Goal: Find specific page/section: Find specific page/section

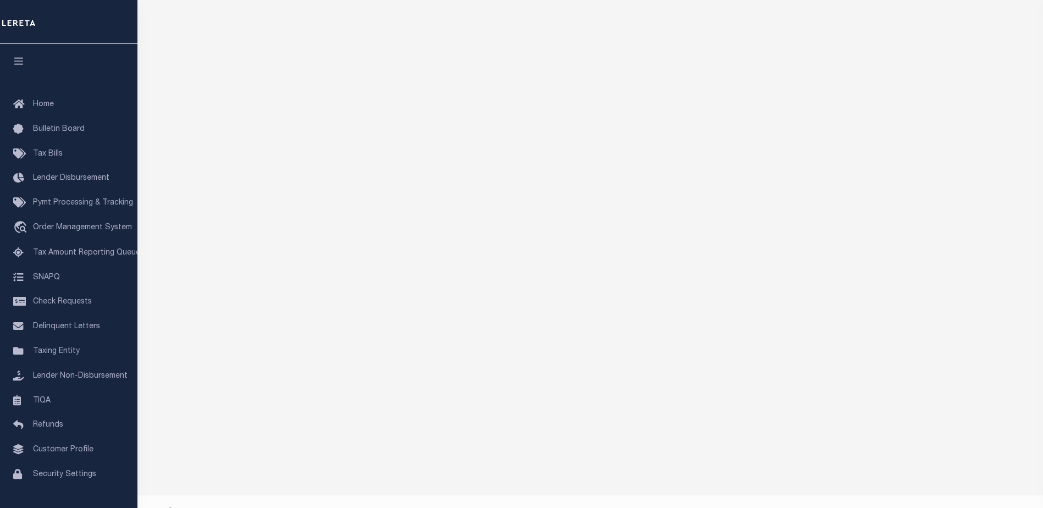
scroll to position [165, 0]
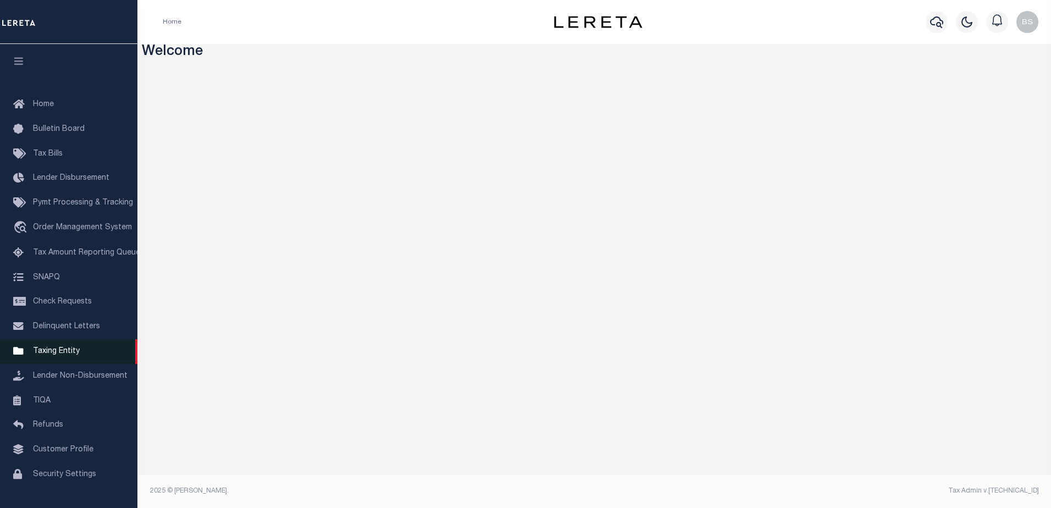
click at [55, 355] on span "Taxing Entity" at bounding box center [56, 351] width 47 height 8
